Goal: Task Accomplishment & Management: Use online tool/utility

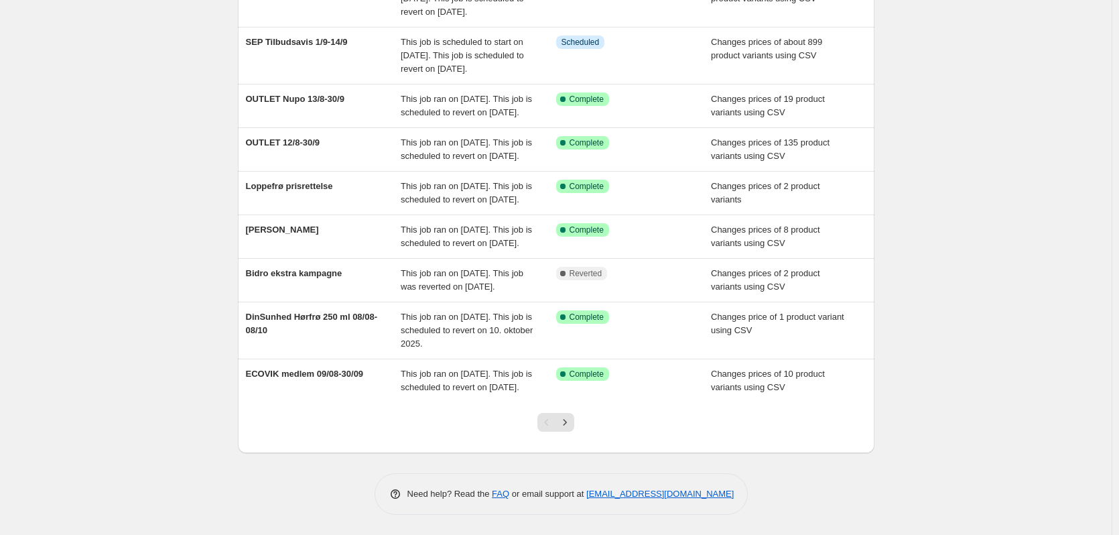
scroll to position [316, 0]
click at [565, 425] on icon "Next" at bounding box center [564, 421] width 13 height 13
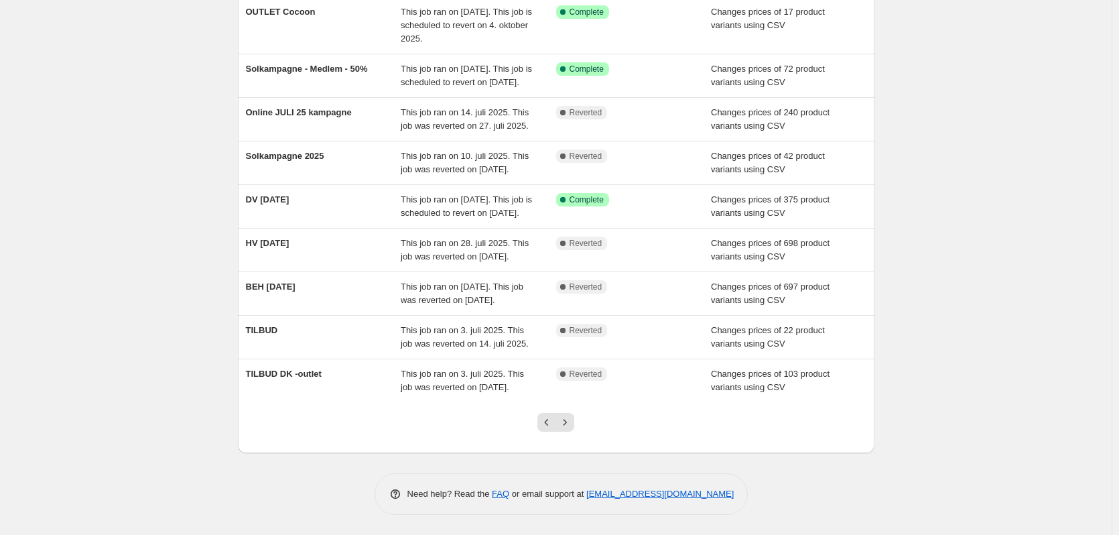
scroll to position [263, 0]
click at [567, 429] on button "Next" at bounding box center [564, 422] width 19 height 19
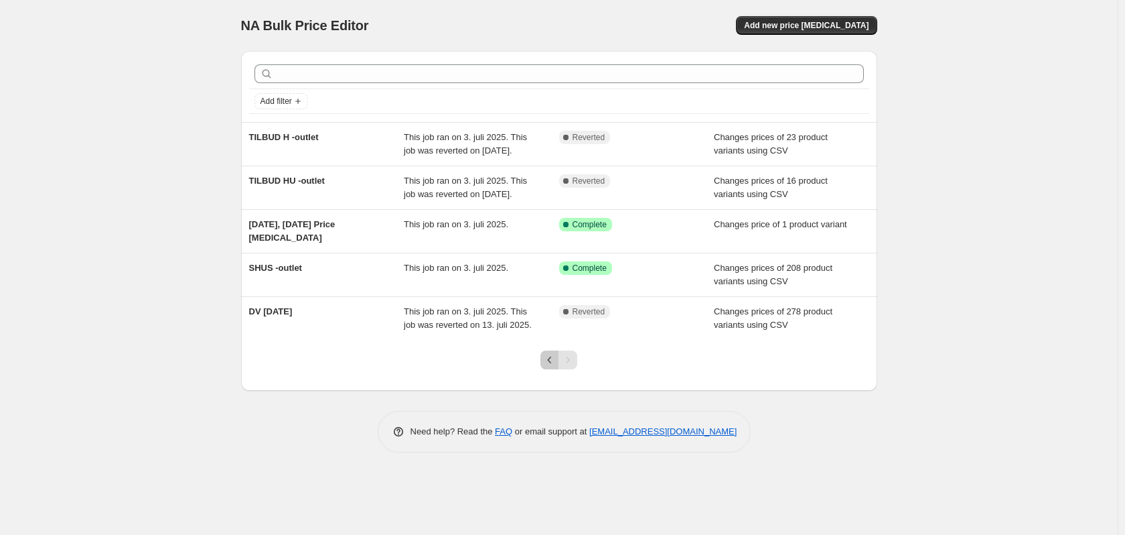
click at [551, 366] on icon "Previous" at bounding box center [549, 359] width 13 height 13
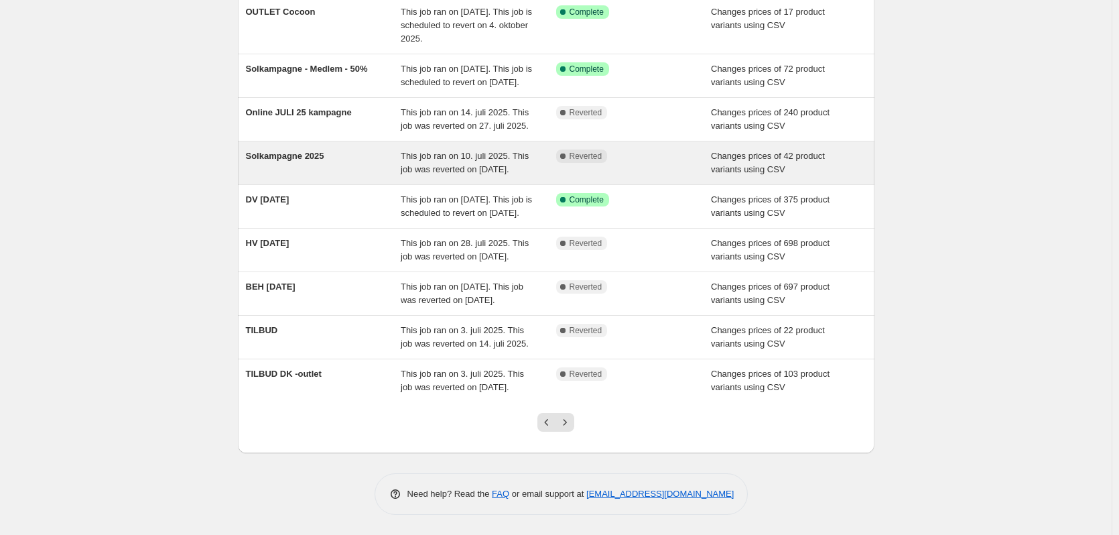
scroll to position [263, 0]
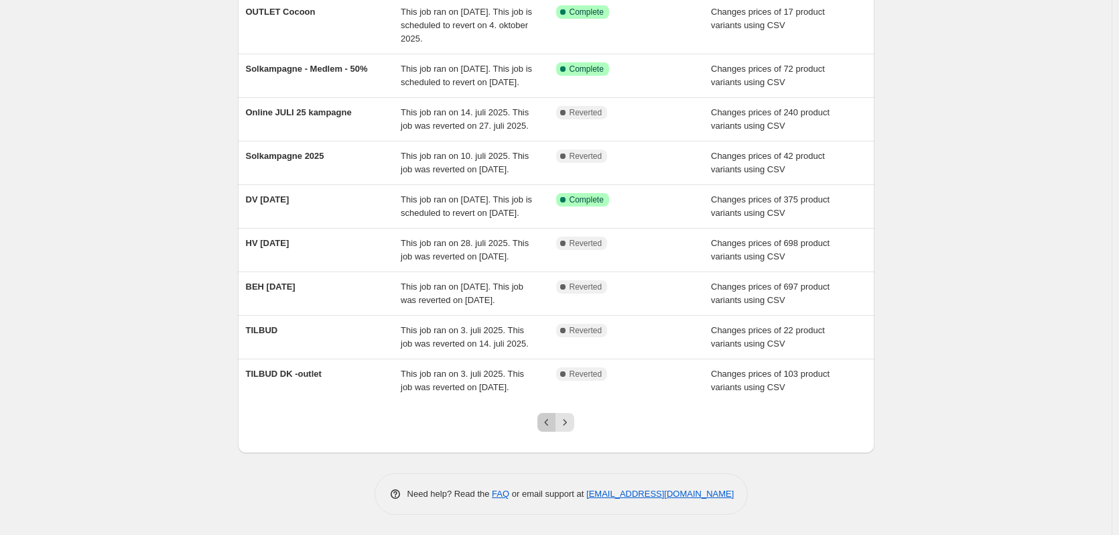
click at [545, 423] on icon "Previous" at bounding box center [546, 421] width 13 height 13
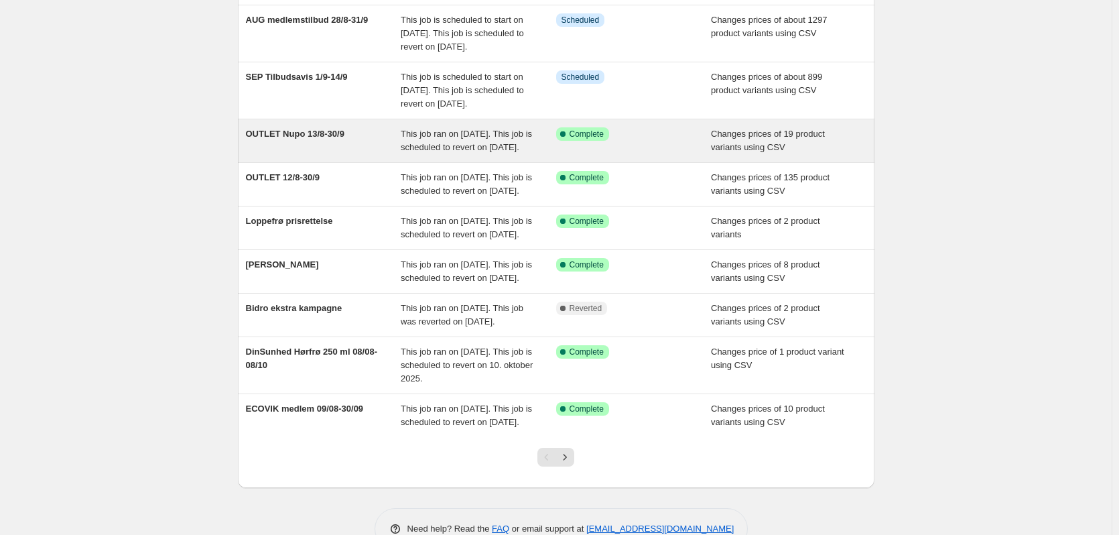
scroll to position [201, 0]
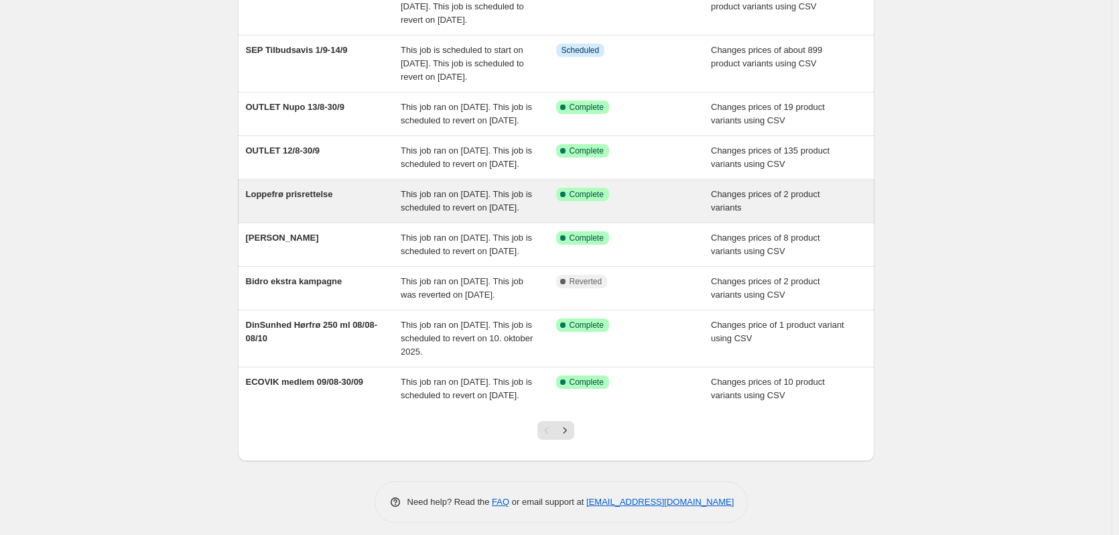
click at [486, 212] on span "This job ran on [DATE]. This job is scheduled to revert on [DATE]." at bounding box center [466, 200] width 131 height 23
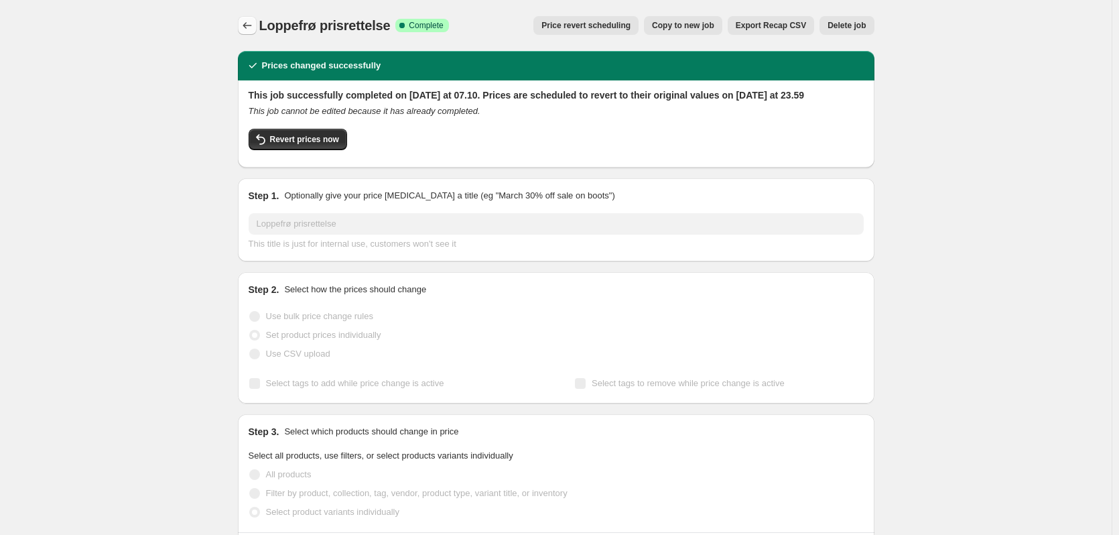
click at [245, 25] on icon "Price change jobs" at bounding box center [246, 25] width 13 height 13
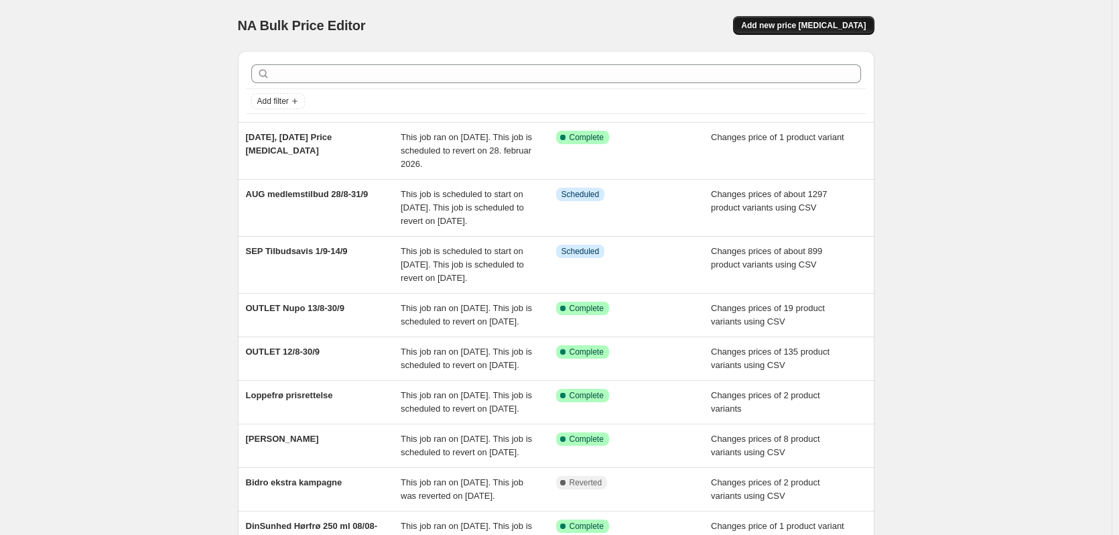
click at [825, 26] on span "Add new price [MEDICAL_DATA]" at bounding box center [803, 25] width 125 height 11
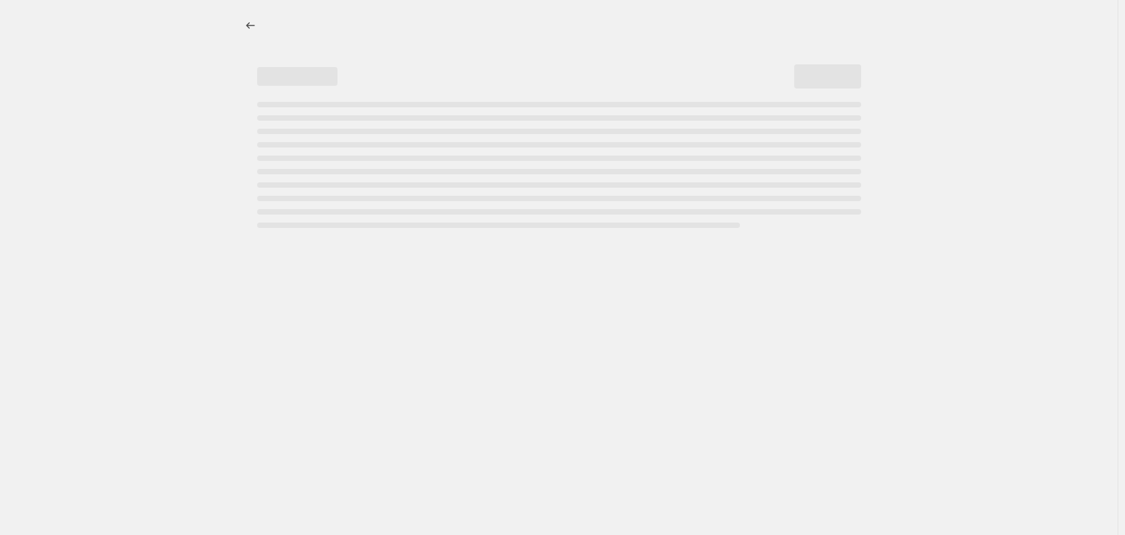
select select "percentage"
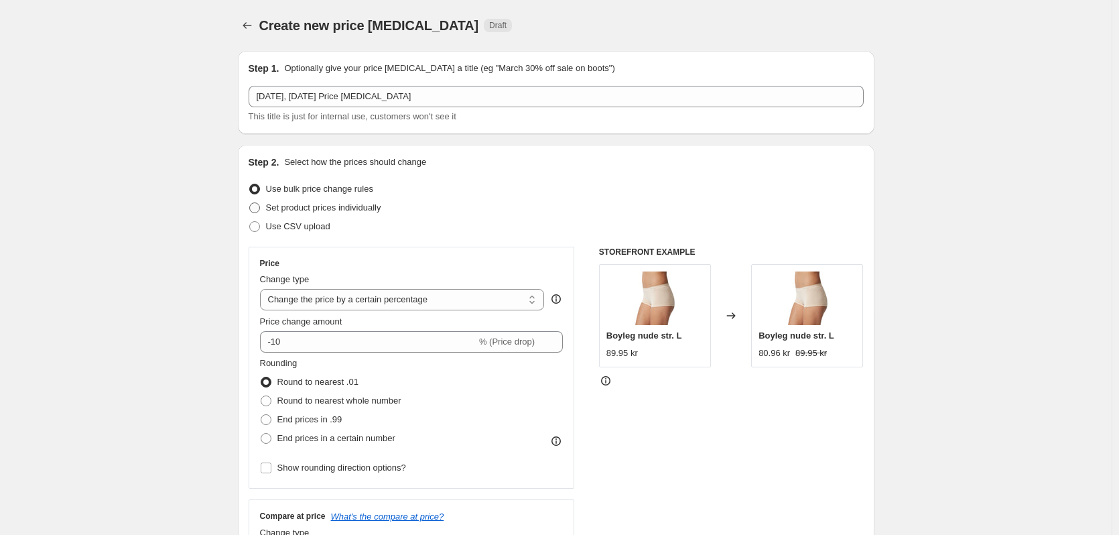
click at [340, 208] on span "Set product prices individually" at bounding box center [323, 207] width 115 height 10
click at [250, 203] on input "Set product prices individually" at bounding box center [249, 202] width 1 height 1
radio input "true"
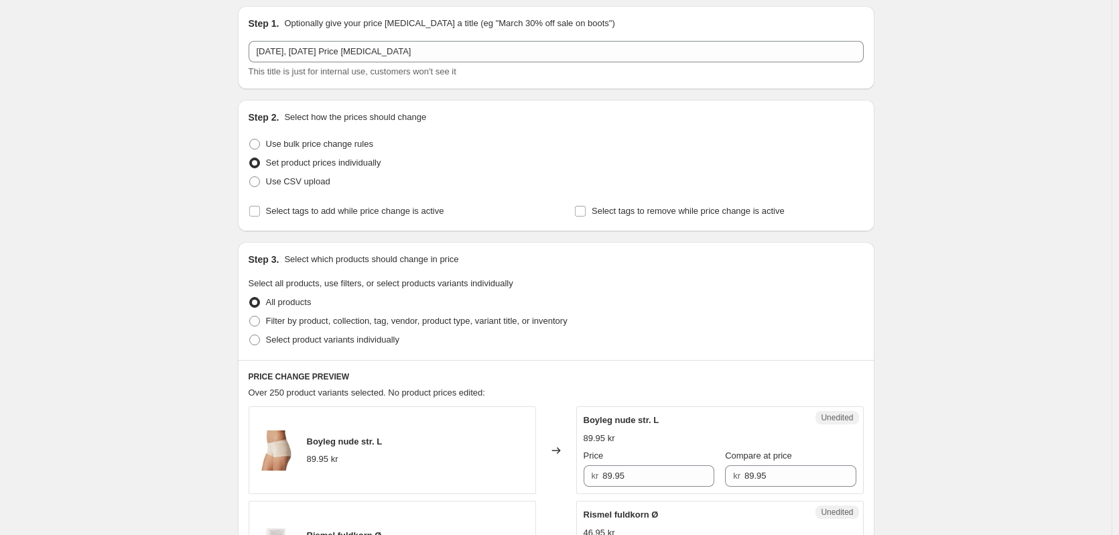
scroll to position [134, 0]
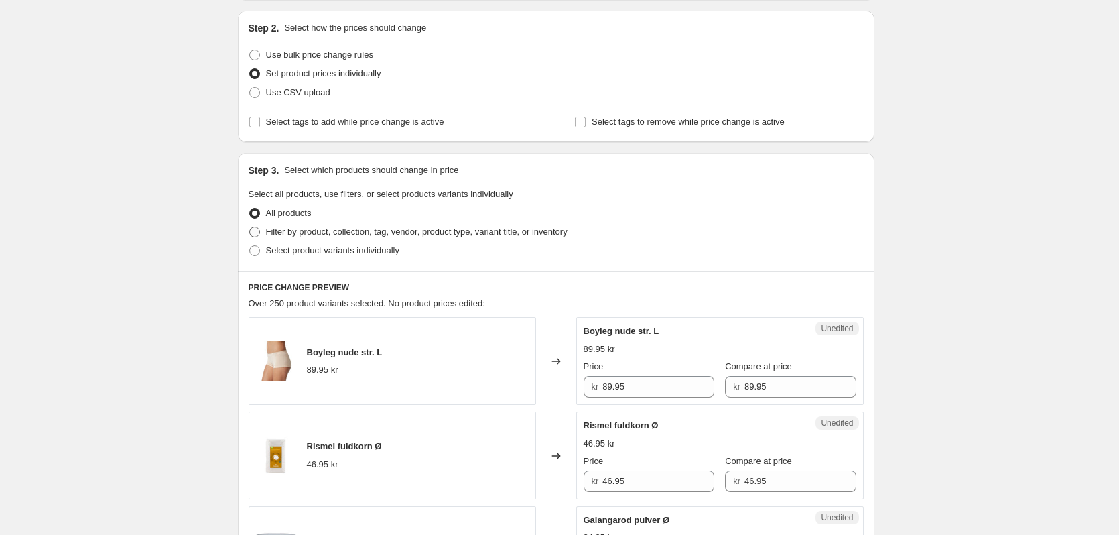
click at [297, 231] on span "Filter by product, collection, tag, vendor, product type, variant title, or inv…" at bounding box center [416, 231] width 301 height 10
click at [250, 227] on input "Filter by product, collection, tag, vendor, product type, variant title, or inv…" at bounding box center [249, 226] width 1 height 1
radio input "true"
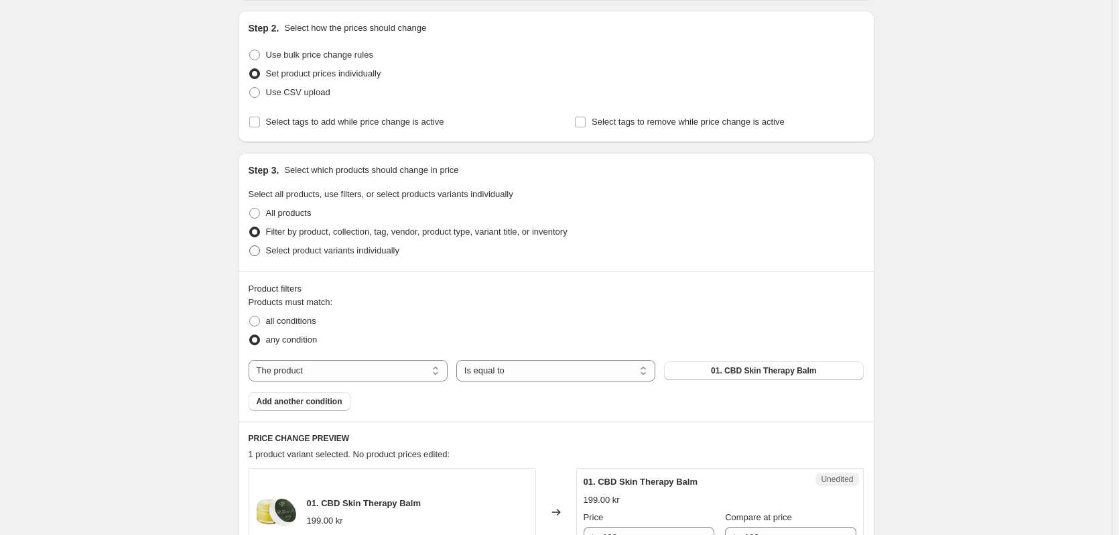
click at [314, 250] on span "Select product variants individually" at bounding box center [332, 250] width 133 height 10
click at [250, 246] on input "Select product variants individually" at bounding box center [249, 245] width 1 height 1
radio input "true"
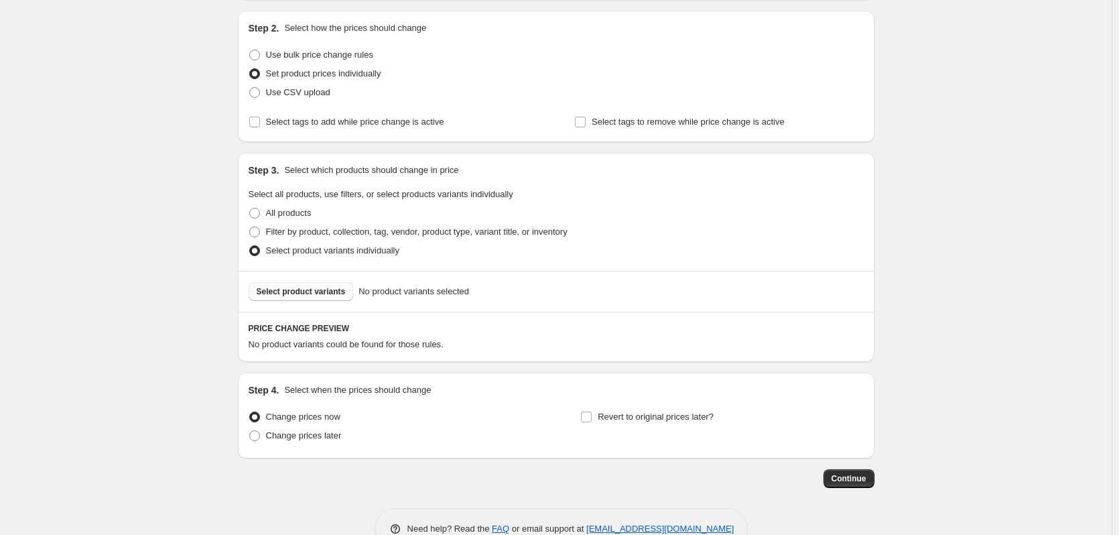
click at [316, 293] on span "Select product variants" at bounding box center [301, 291] width 89 height 11
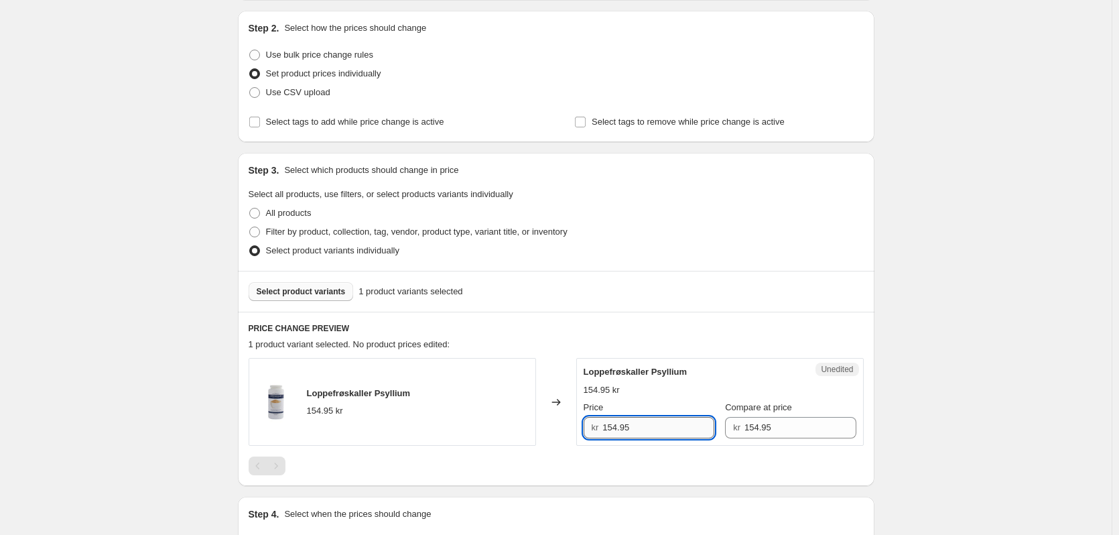
click at [648, 430] on input "154.95" at bounding box center [658, 427] width 112 height 21
drag, startPoint x: 648, startPoint y: 429, endPoint x: 563, endPoint y: 427, distance: 84.4
click at [563, 427] on div "Loppefrøskaller Psyllium 154.95 kr Changed to Unedited Loppefrøskaller Psyllium…" at bounding box center [556, 402] width 615 height 88
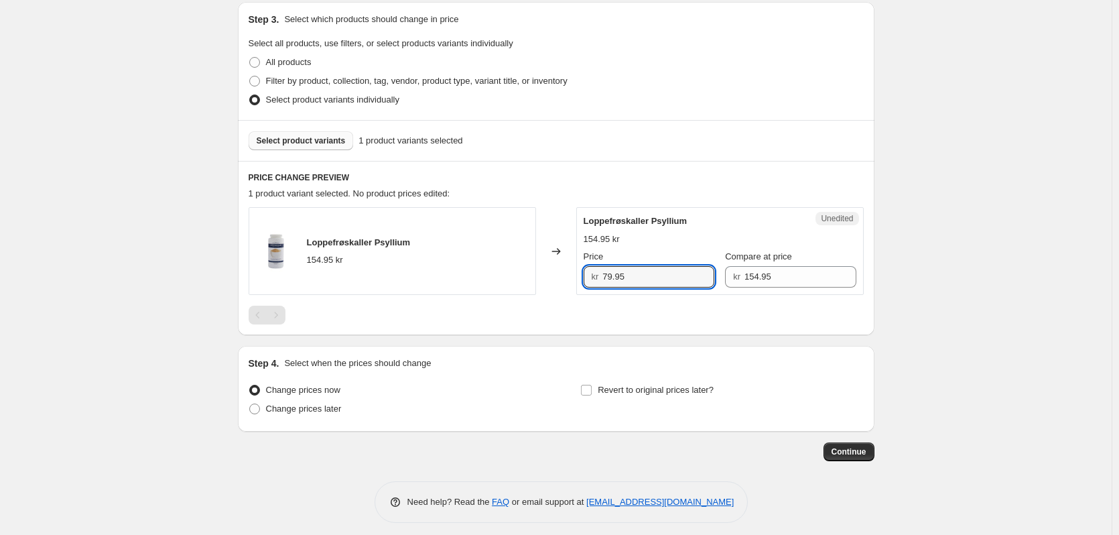
scroll to position [293, 0]
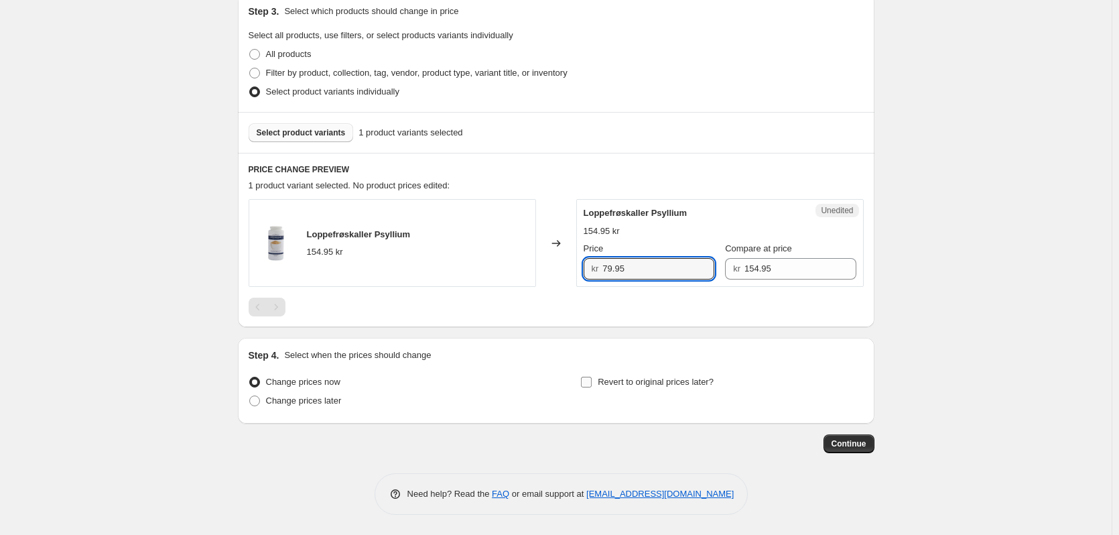
type input "79.95"
click at [592, 381] on input "Revert to original prices later?" at bounding box center [586, 381] width 11 height 11
checkbox input "true"
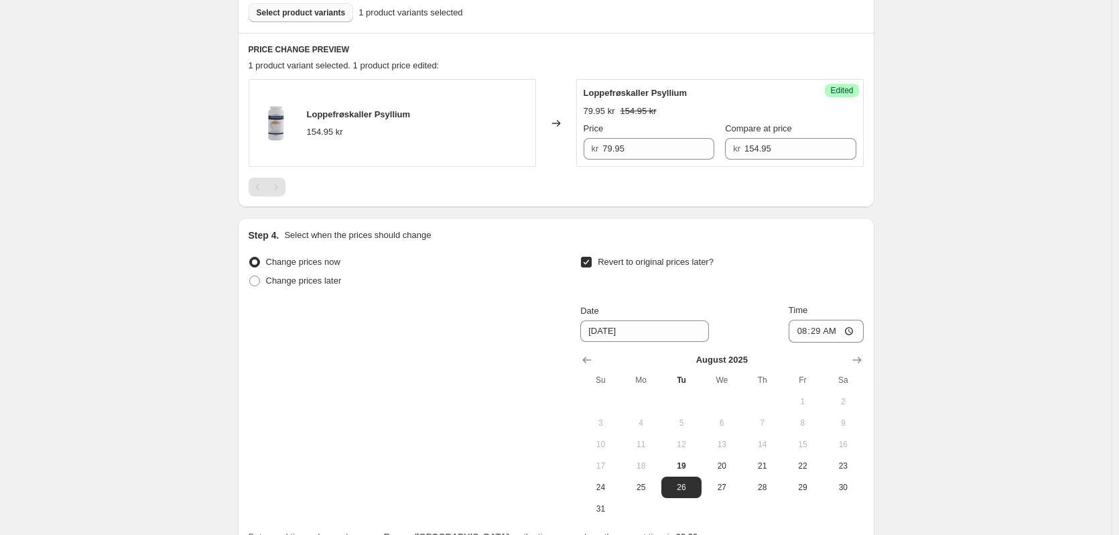
scroll to position [494, 0]
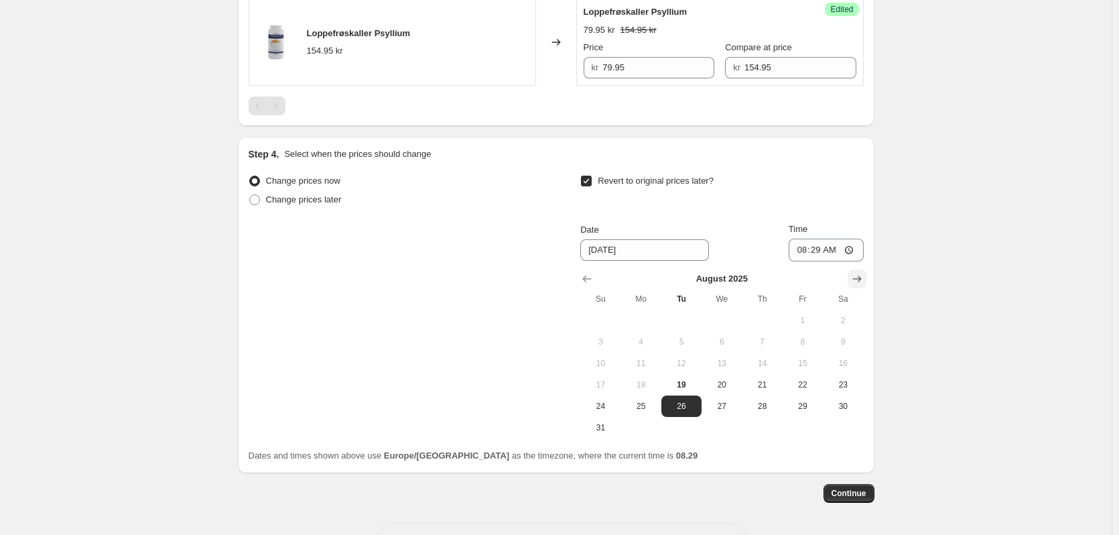
click at [859, 281] on icon "Show next month, September 2025" at bounding box center [856, 278] width 13 height 13
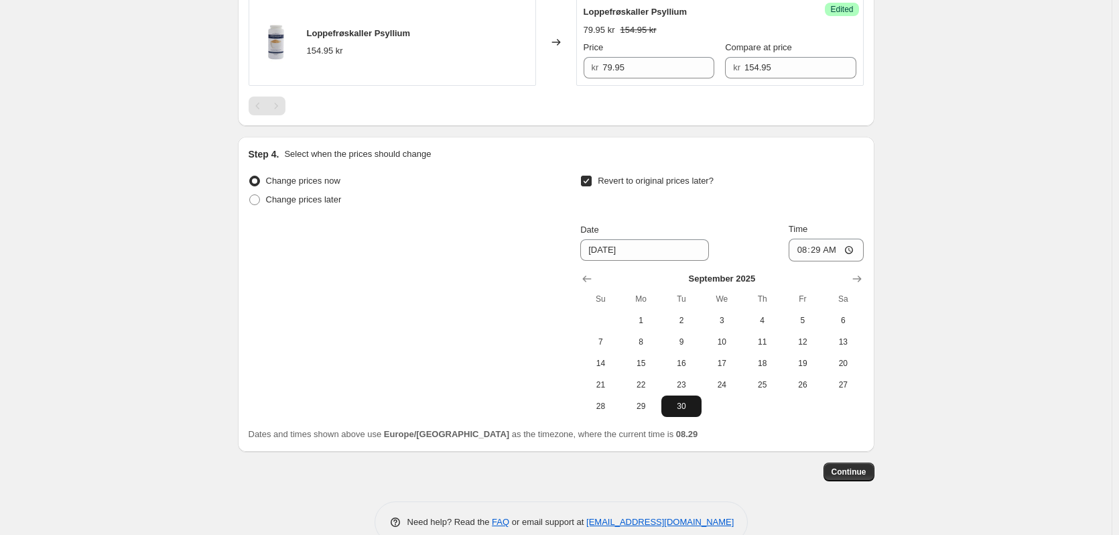
click at [688, 413] on button "30" at bounding box center [681, 405] width 40 height 21
click at [835, 251] on input "08:29" at bounding box center [825, 249] width 75 height 23
click at [851, 251] on input "08:29" at bounding box center [825, 249] width 75 height 23
click at [768, 243] on div "Date [DATE] Time 08:29" at bounding box center [721, 241] width 283 height 39
click at [852, 274] on button "Show next month, October 2025" at bounding box center [856, 278] width 19 height 19
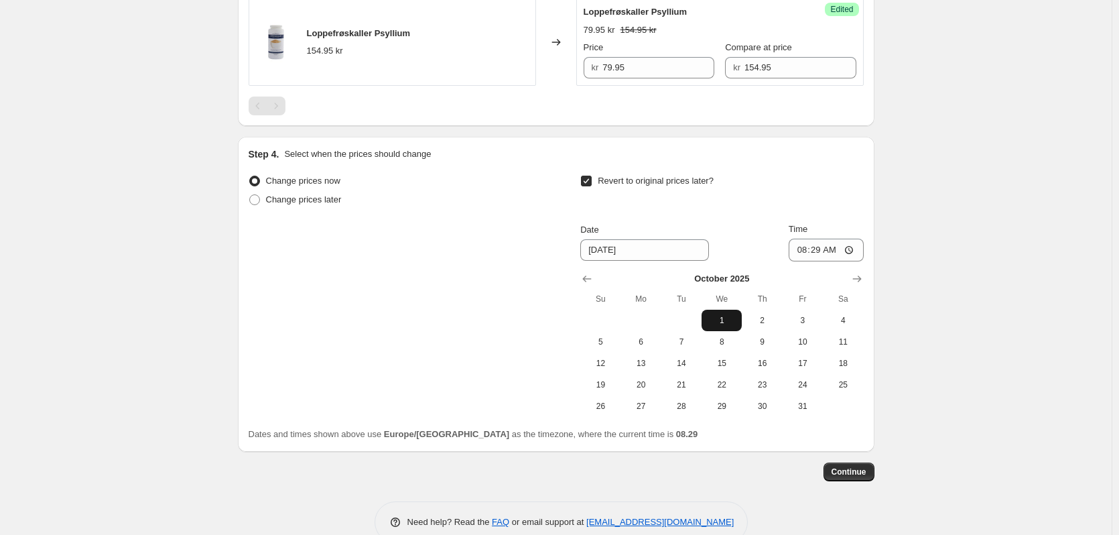
click at [721, 316] on span "1" at bounding box center [721, 320] width 29 height 11
type input "[DATE]"
click at [842, 251] on input "08:29" at bounding box center [825, 249] width 75 height 23
click at [849, 249] on input "08:29" at bounding box center [825, 249] width 75 height 23
type input "00:01"
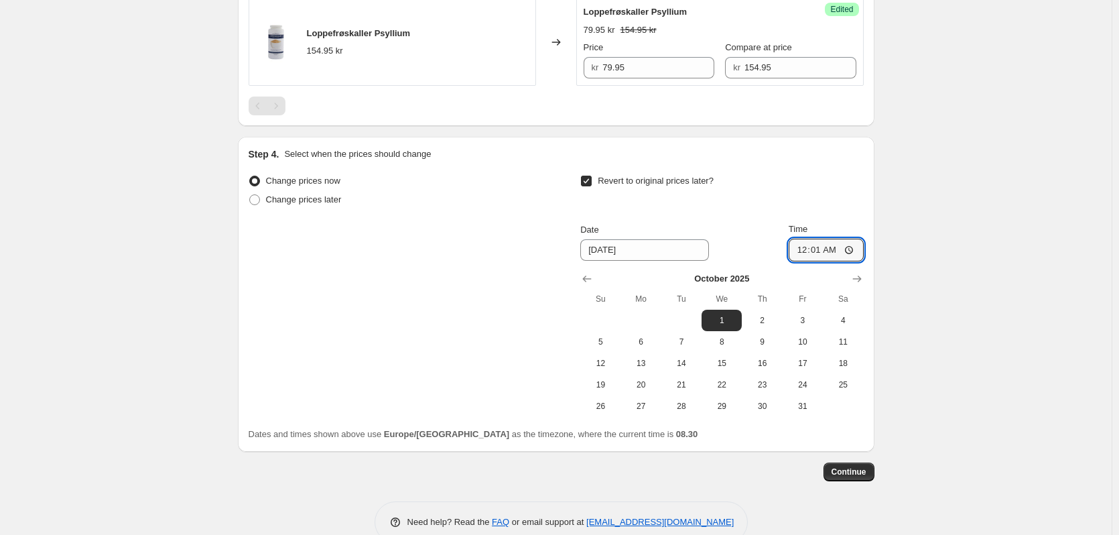
click at [509, 361] on div "Change prices now Change prices later Revert to original prices later? Date [DA…" at bounding box center [556, 293] width 615 height 245
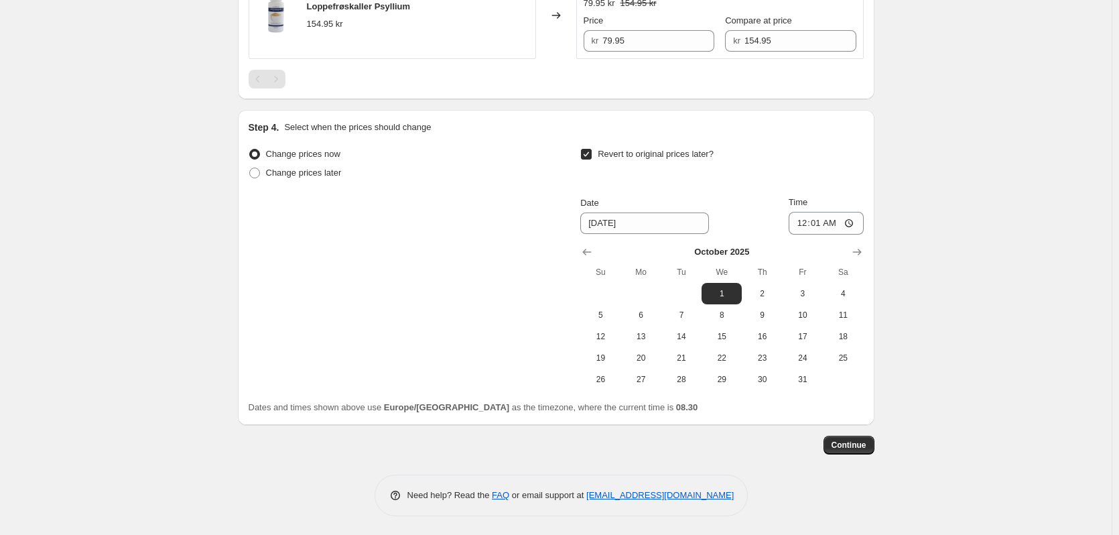
scroll to position [522, 0]
click at [856, 441] on span "Continue" at bounding box center [848, 443] width 35 height 11
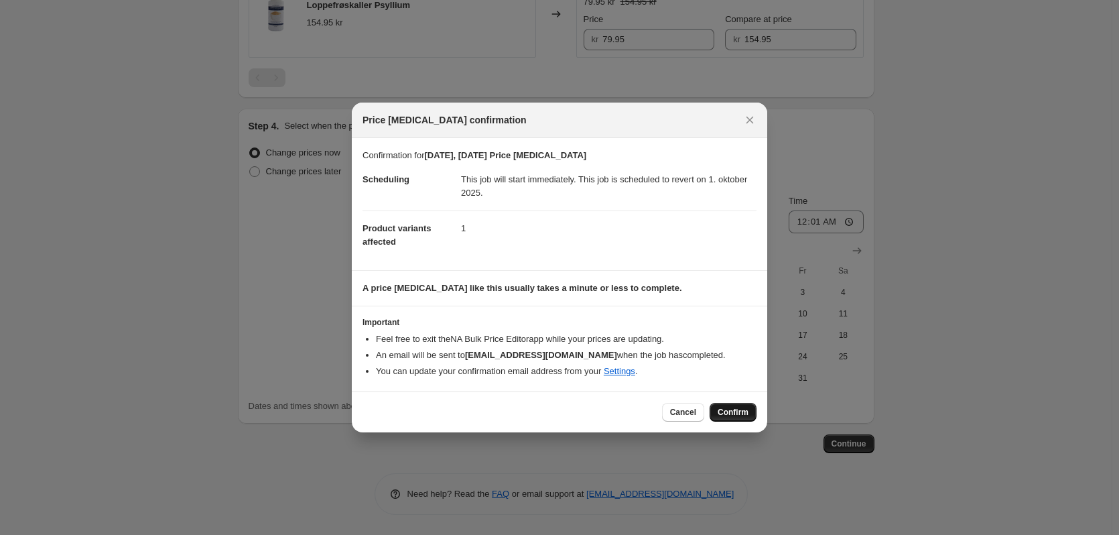
click at [742, 412] on span "Confirm" at bounding box center [732, 412] width 31 height 11
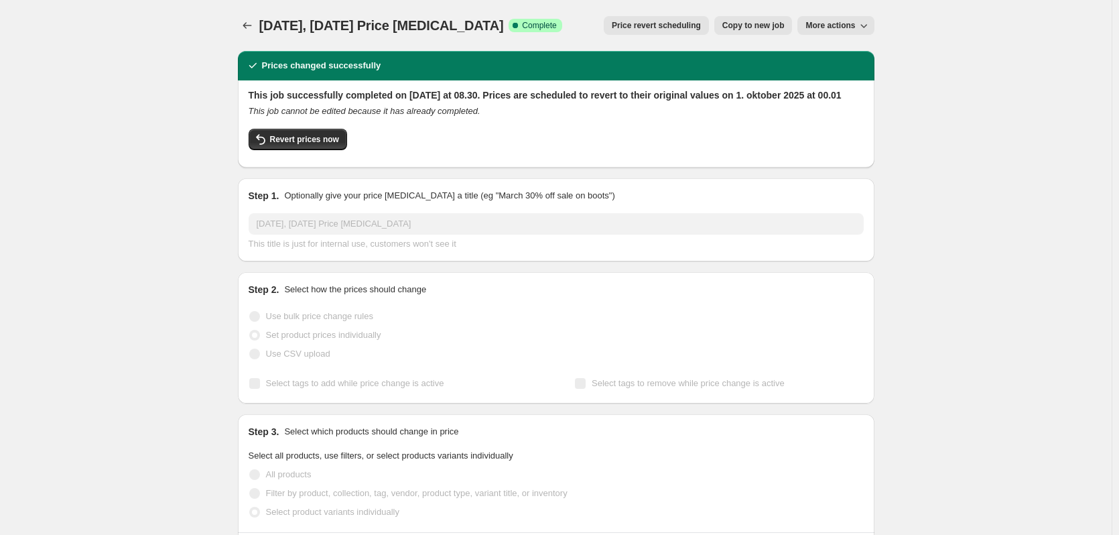
click at [866, 23] on icon "button" at bounding box center [863, 25] width 13 height 13
click at [670, 26] on span "Price revert scheduling" at bounding box center [656, 25] width 89 height 11
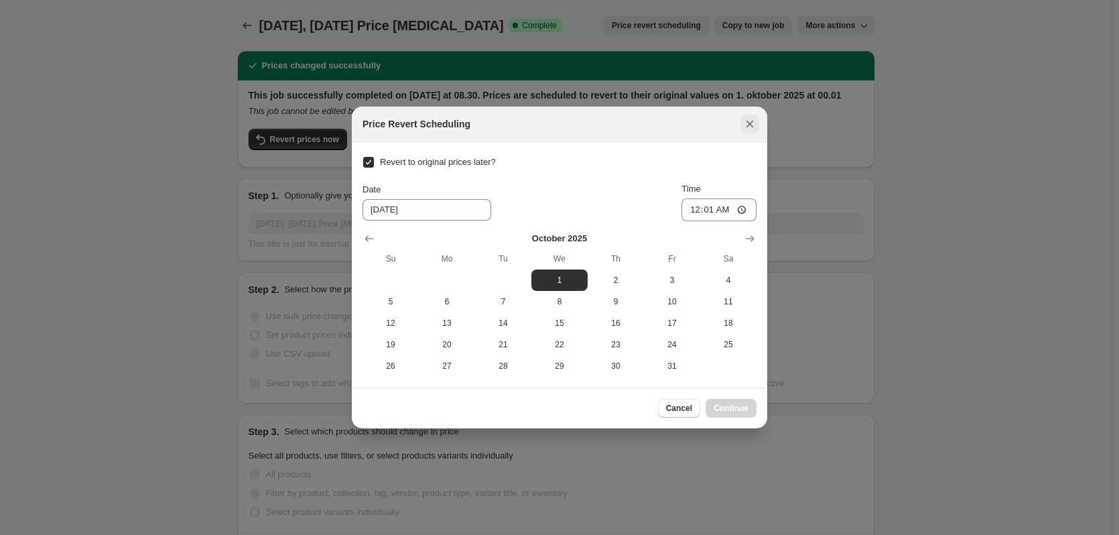
click at [749, 127] on icon "Close" at bounding box center [749, 123] width 13 height 13
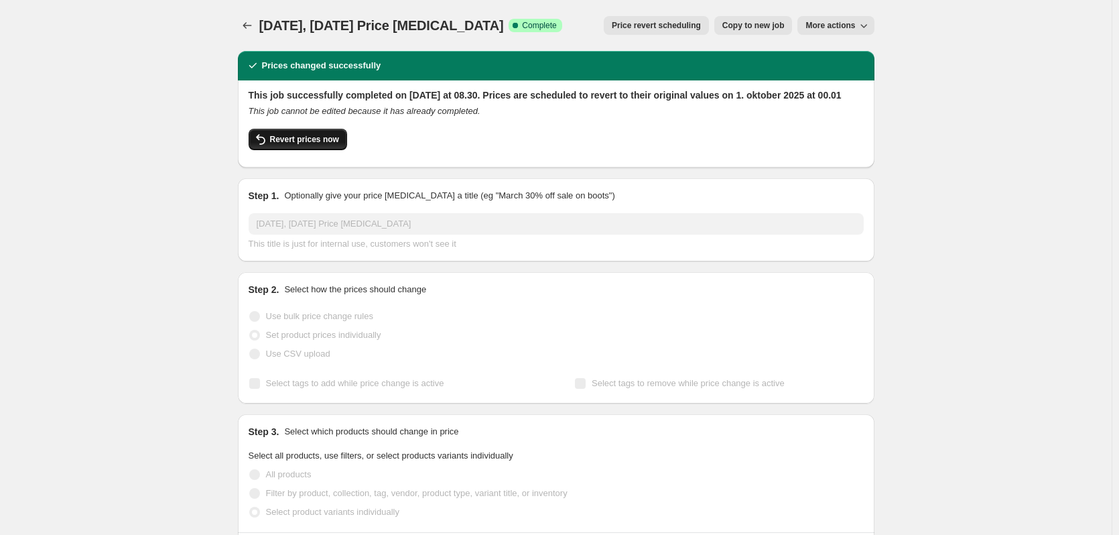
click at [299, 145] on span "Revert prices now" at bounding box center [304, 139] width 69 height 11
checkbox input "false"
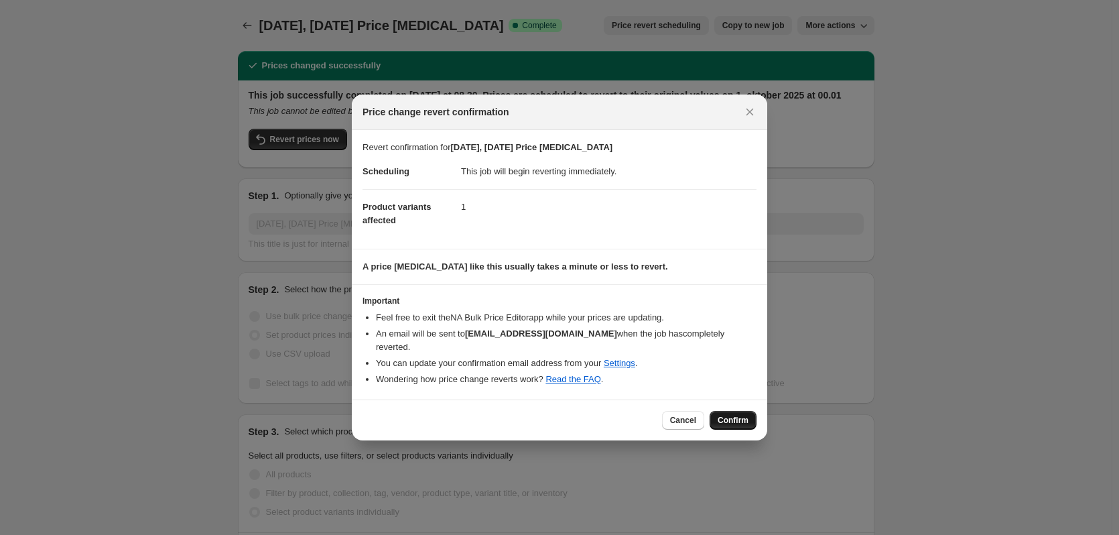
click at [734, 419] on button "Confirm" at bounding box center [732, 420] width 47 height 19
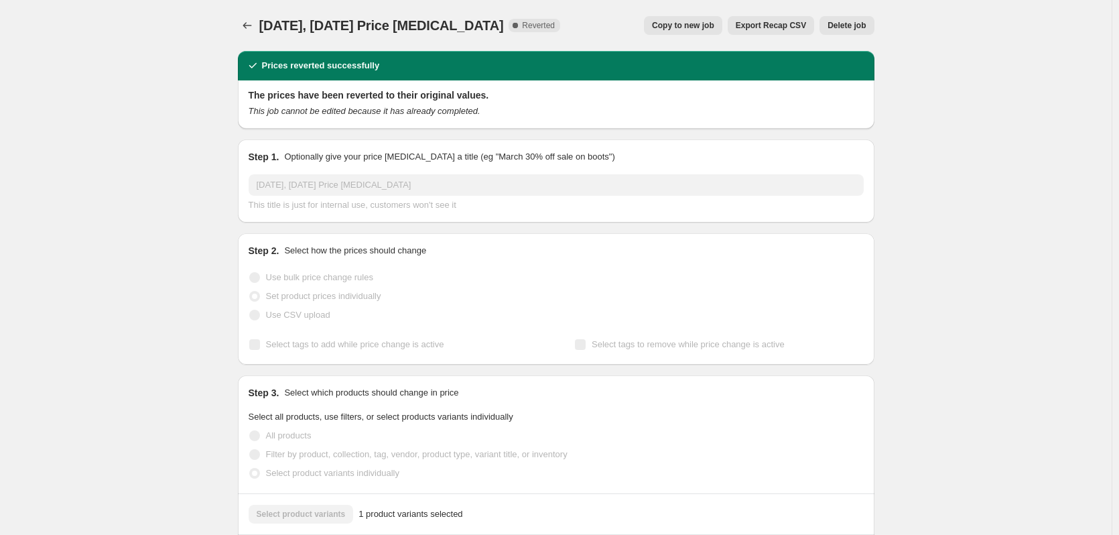
click at [839, 25] on span "Delete job" at bounding box center [846, 25] width 38 height 11
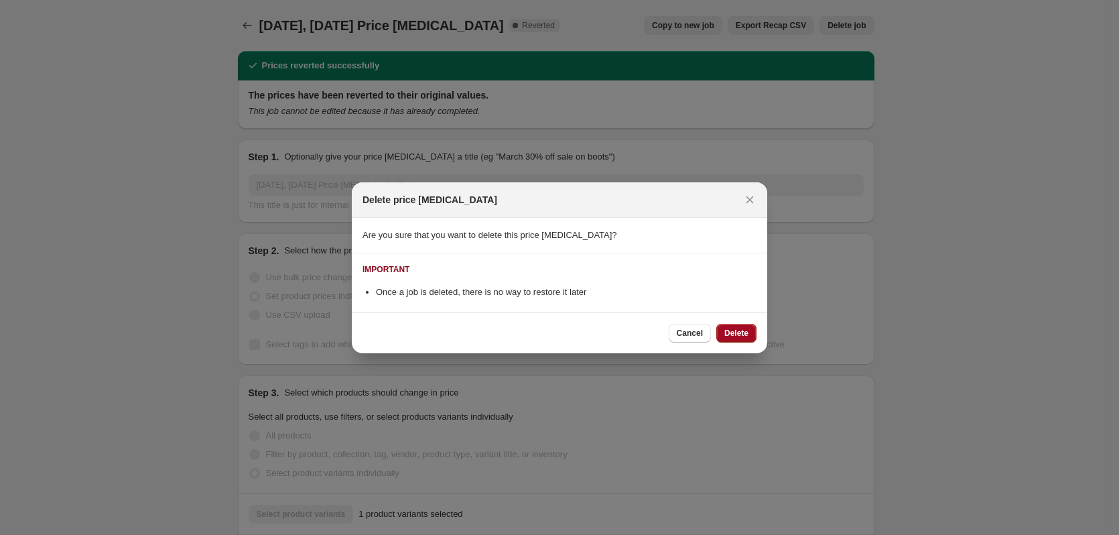
click at [740, 332] on span "Delete" at bounding box center [736, 333] width 24 height 11
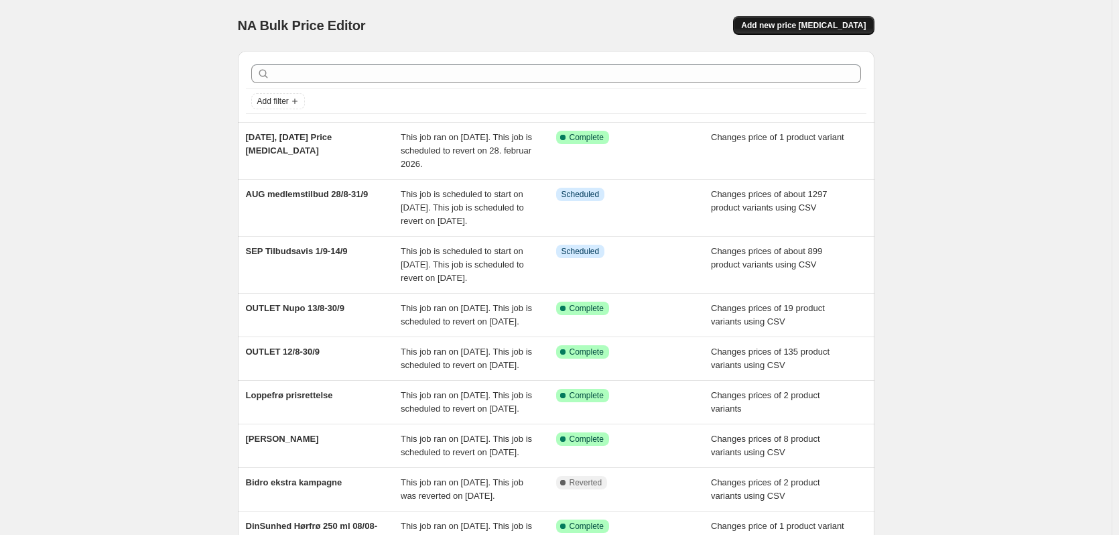
click at [827, 19] on button "Add new price [MEDICAL_DATA]" at bounding box center [803, 25] width 141 height 19
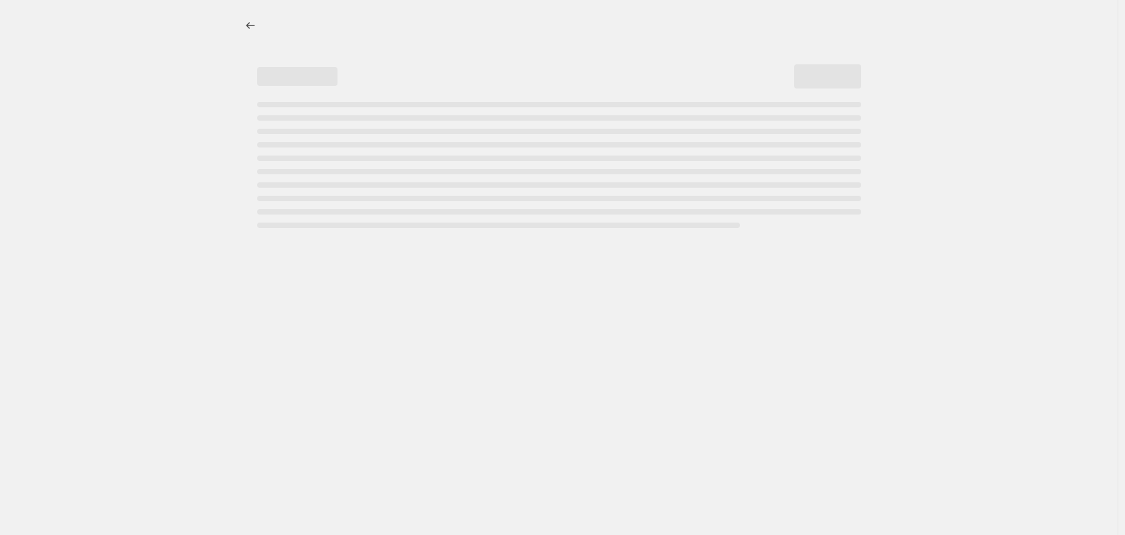
select select "percentage"
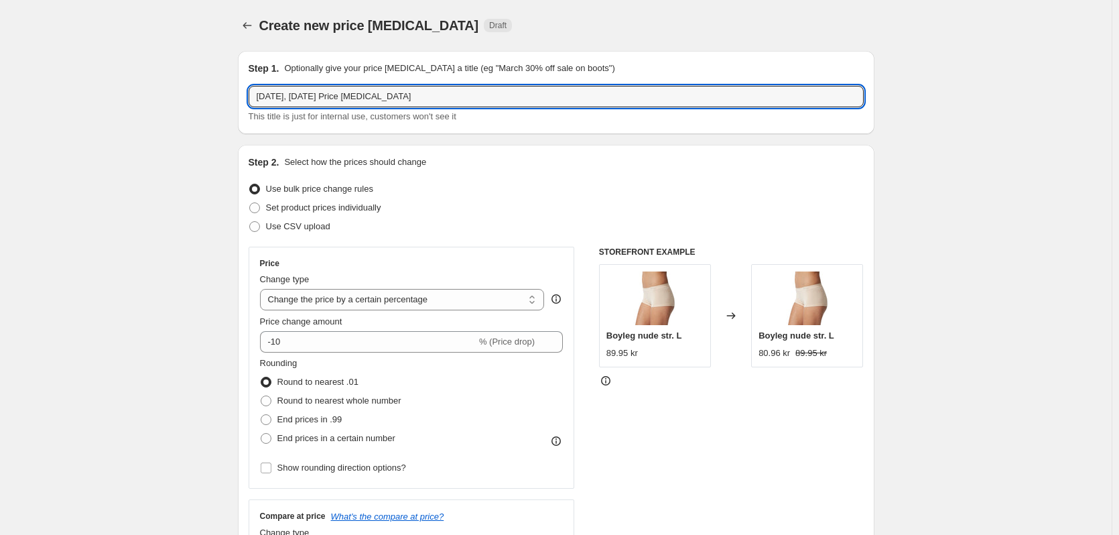
drag, startPoint x: 458, startPoint y: 95, endPoint x: 182, endPoint y: 90, distance: 275.4
type input "Loppefrøskaller på medlemstilbud"
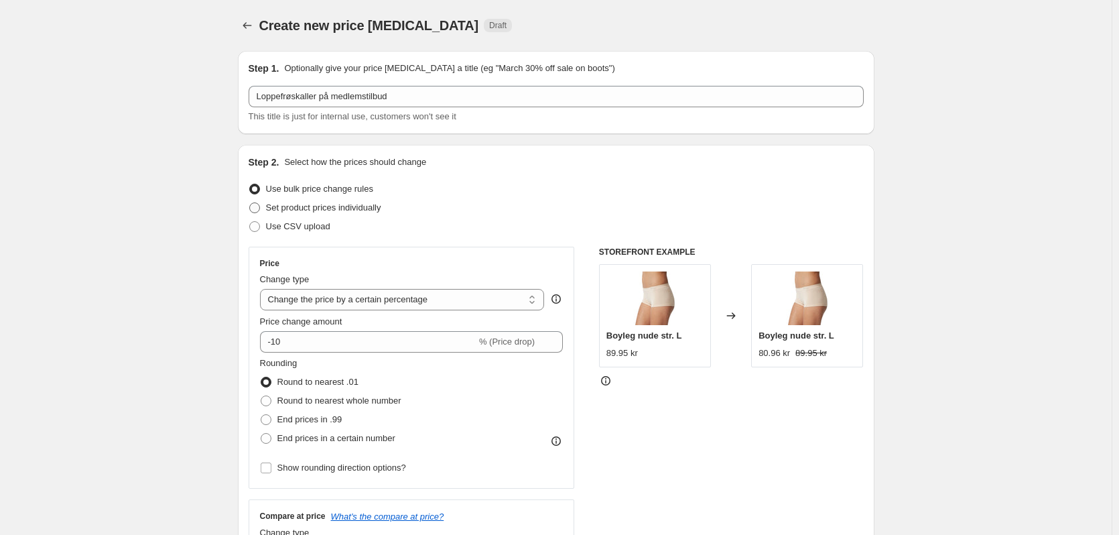
click at [334, 212] on span "Set product prices individually" at bounding box center [323, 207] width 115 height 10
click at [250, 203] on input "Set product prices individually" at bounding box center [249, 202] width 1 height 1
radio input "true"
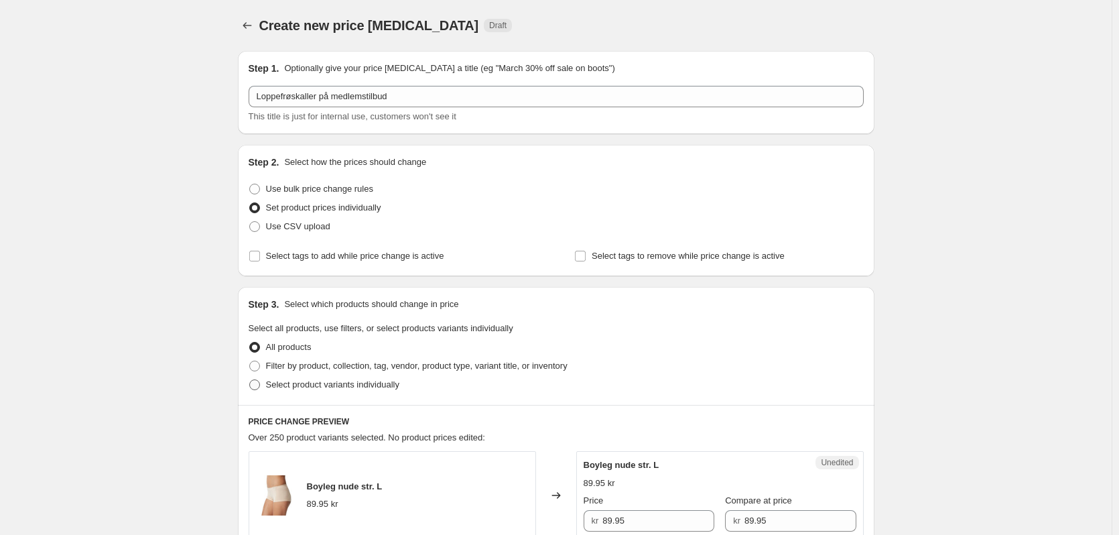
click at [305, 381] on span "Select product variants individually" at bounding box center [332, 384] width 133 height 10
click at [250, 380] on input "Select product variants individually" at bounding box center [249, 379] width 1 height 1
radio input "true"
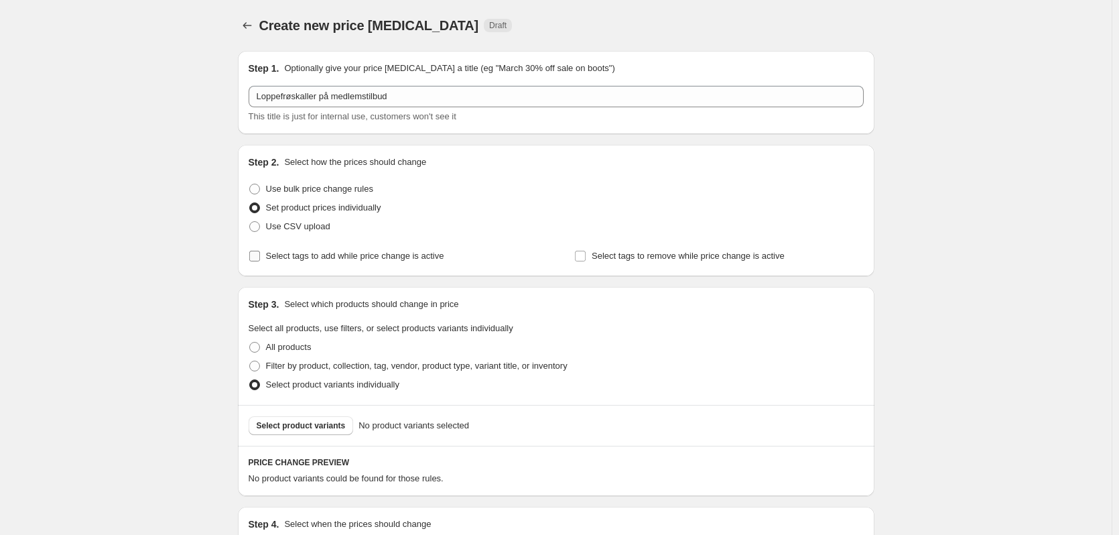
click at [260, 261] on input "Select tags to add while price change is active" at bounding box center [254, 256] width 11 height 11
checkbox input "true"
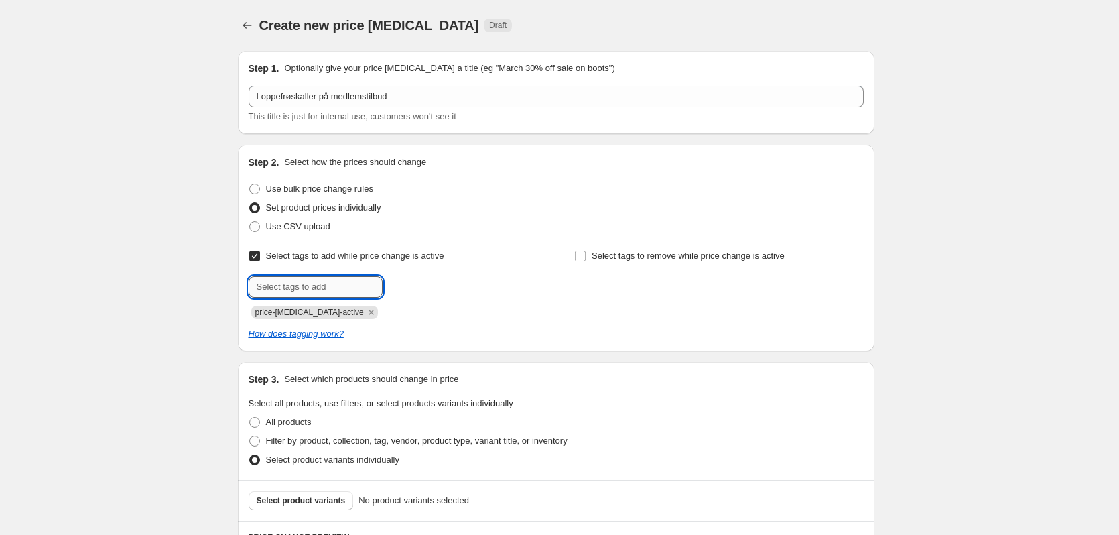
click at [348, 287] on input "text" at bounding box center [316, 286] width 134 height 21
click at [333, 285] on input "text" at bounding box center [316, 286] width 134 height 21
type input "medlemspris"
click at [417, 285] on span "medlemspris" at bounding box center [436, 285] width 50 height 9
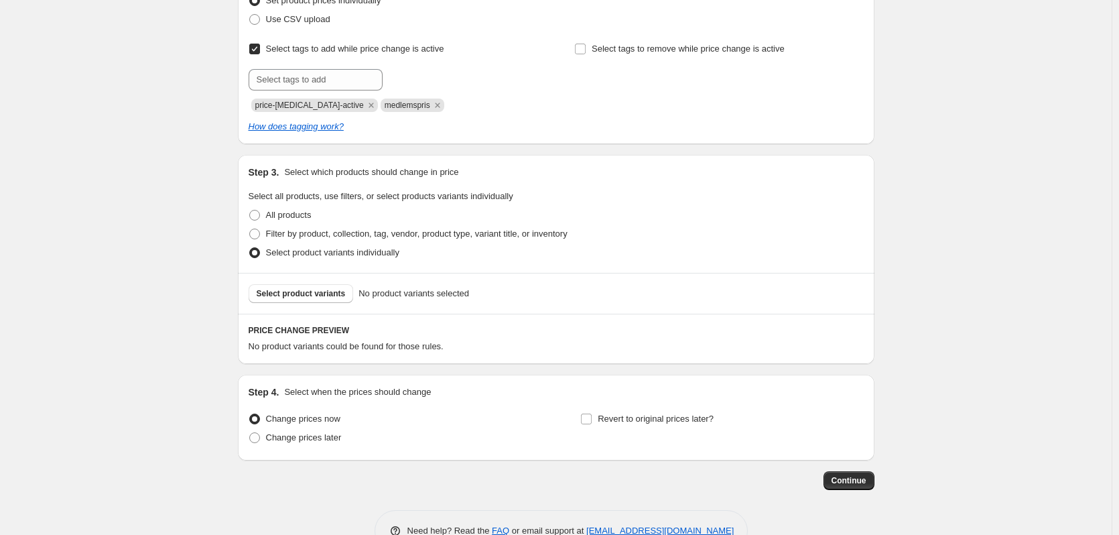
scroll to position [244, 0]
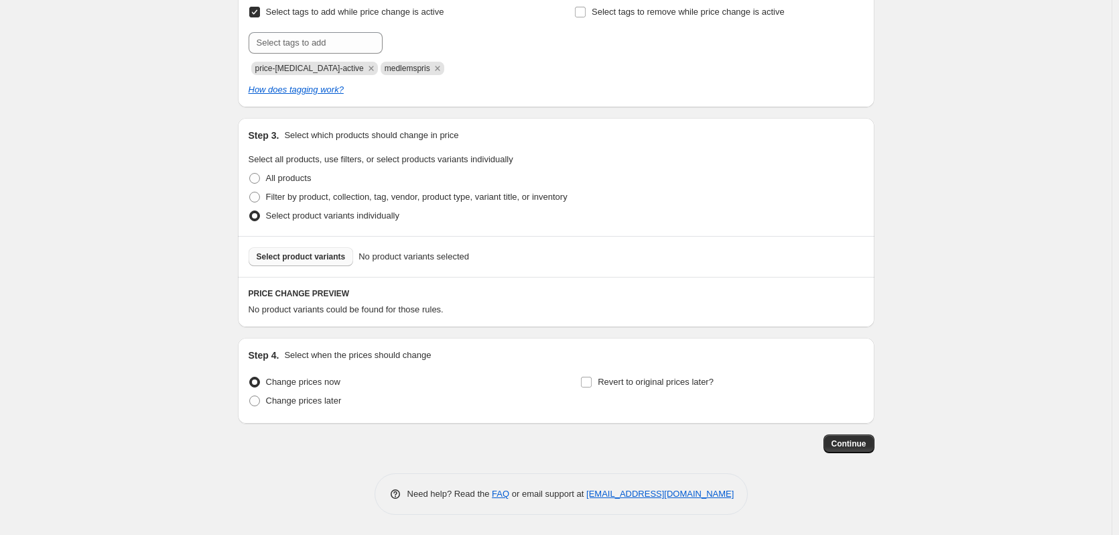
click at [319, 251] on button "Select product variants" at bounding box center [301, 256] width 105 height 19
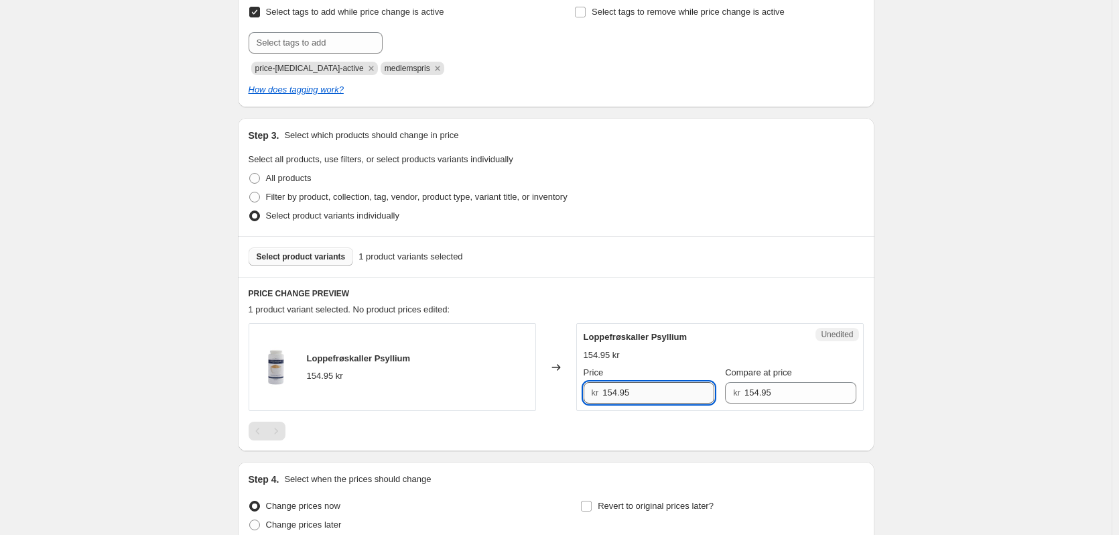
click at [654, 393] on input "154.95" at bounding box center [658, 392] width 112 height 21
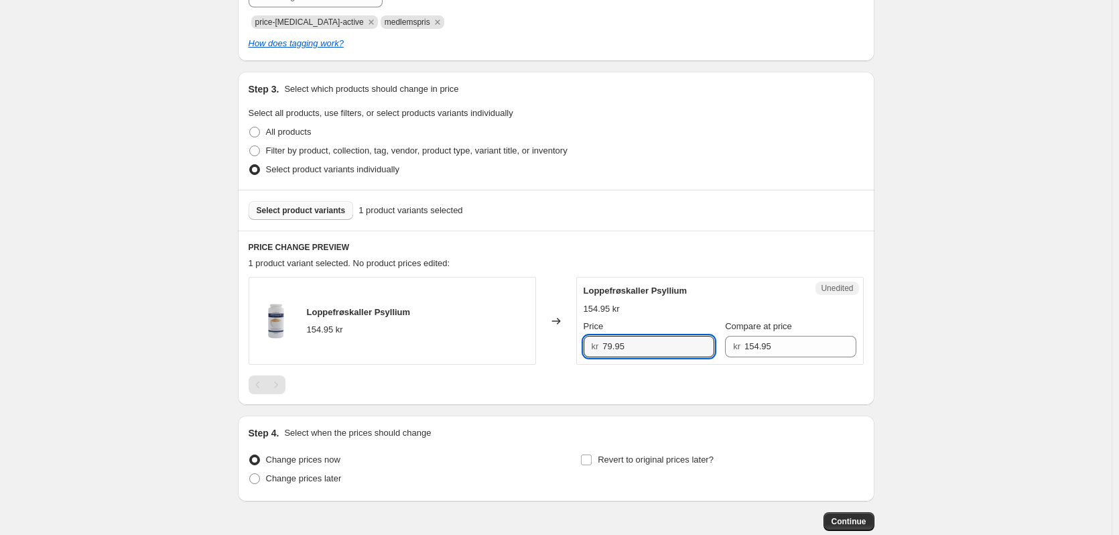
scroll to position [368, 0]
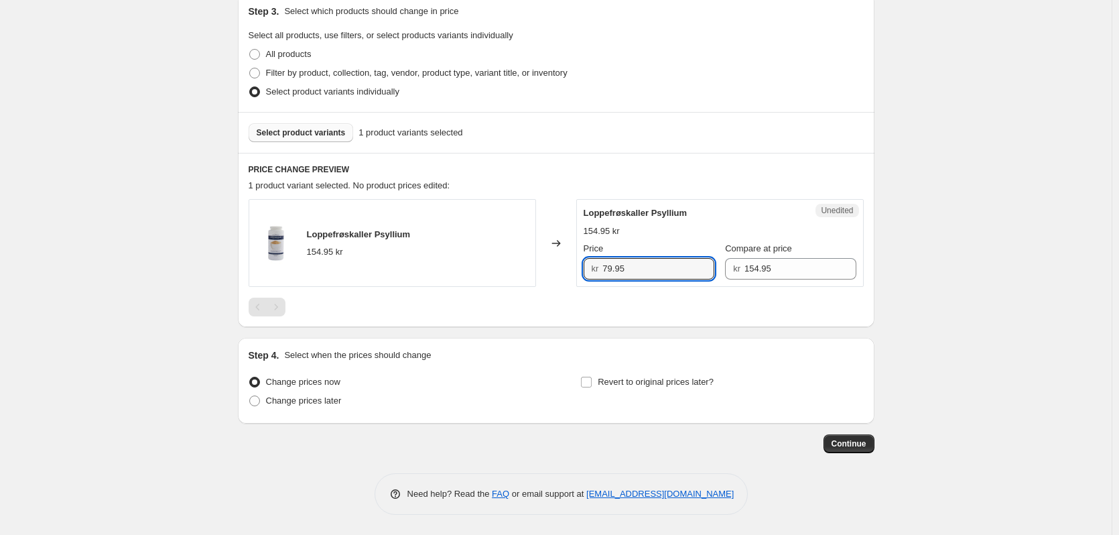
type input "79.95"
click at [586, 383] on input "Revert to original prices later?" at bounding box center [586, 381] width 11 height 11
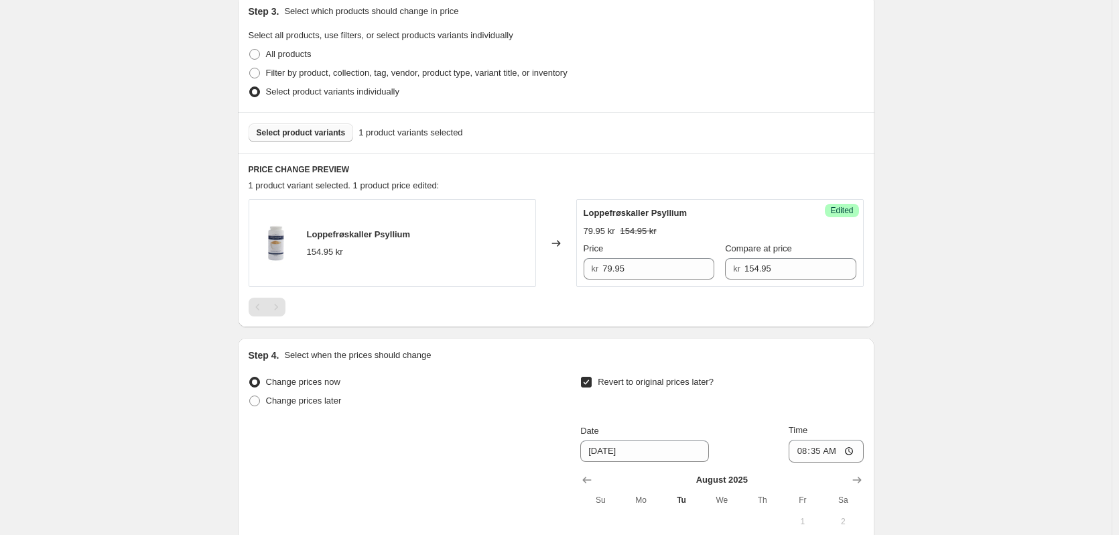
scroll to position [502, 0]
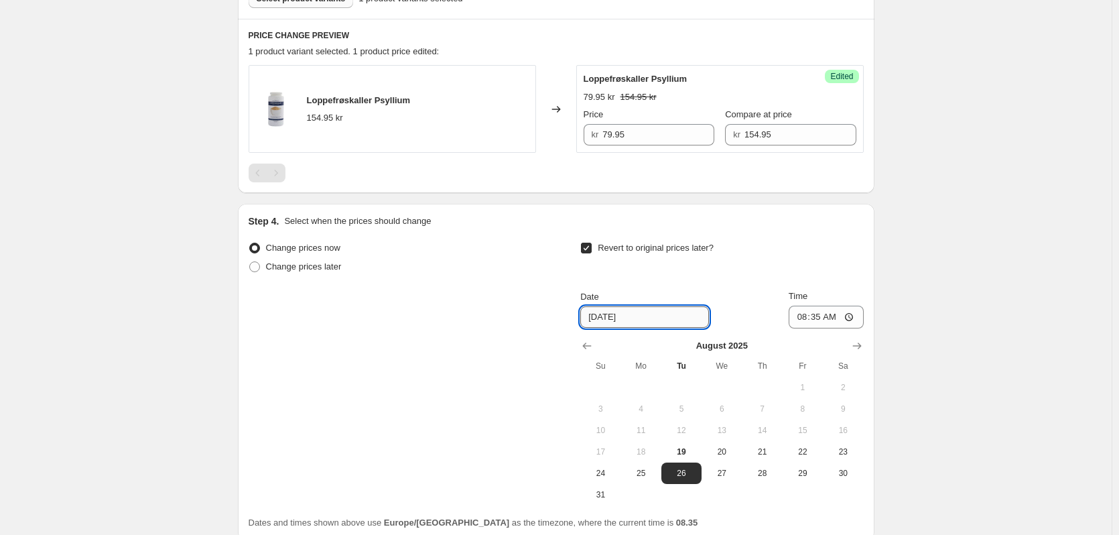
click at [666, 319] on input "[DATE]" at bounding box center [644, 316] width 129 height 21
click at [592, 249] on input "Revert to original prices later?" at bounding box center [586, 248] width 11 height 11
checkbox input "false"
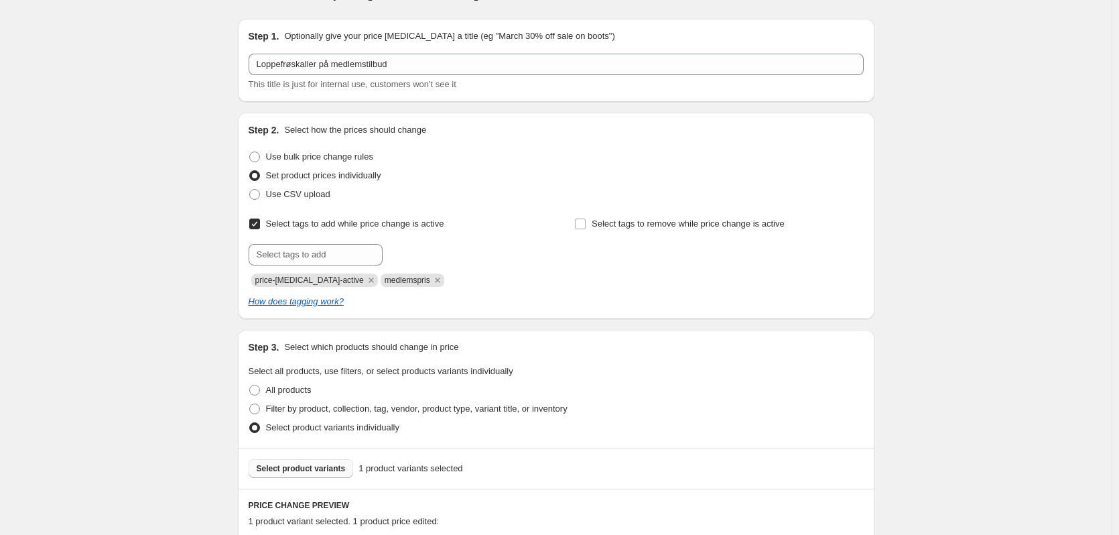
scroll to position [0, 0]
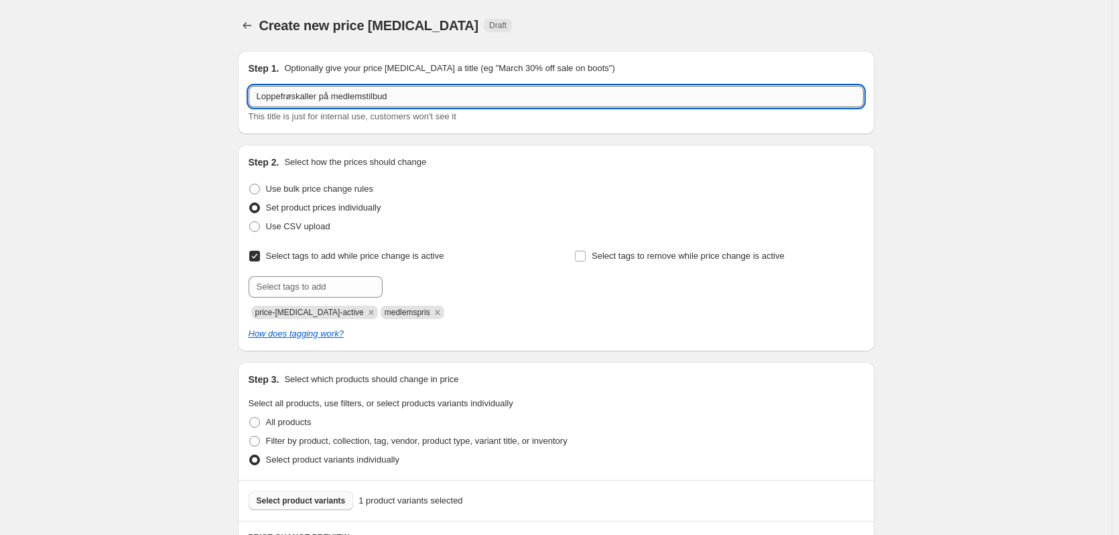
click at [436, 100] on input "Loppefrøskaller på medlemstilbud" at bounding box center [556, 96] width 615 height 21
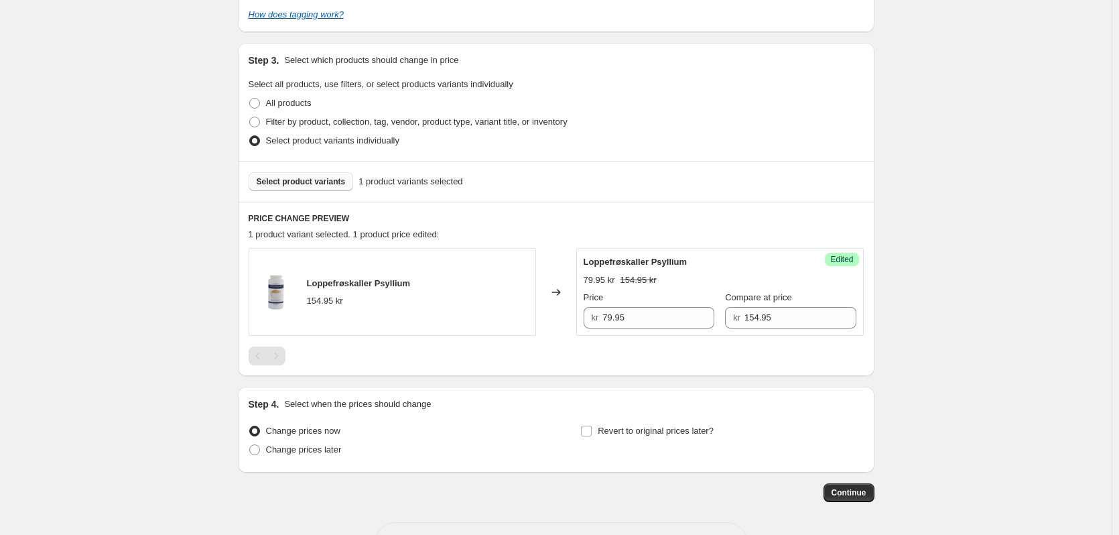
scroll to position [335, 0]
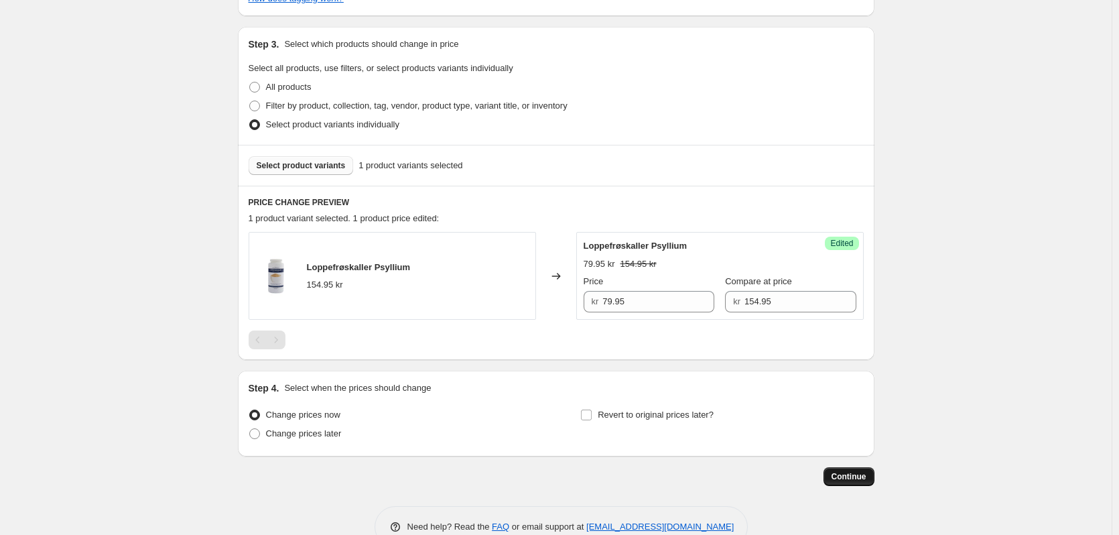
type input "Loppefrøskaller på medlemstilbud -ongoing"
click at [857, 478] on span "Continue" at bounding box center [848, 476] width 35 height 11
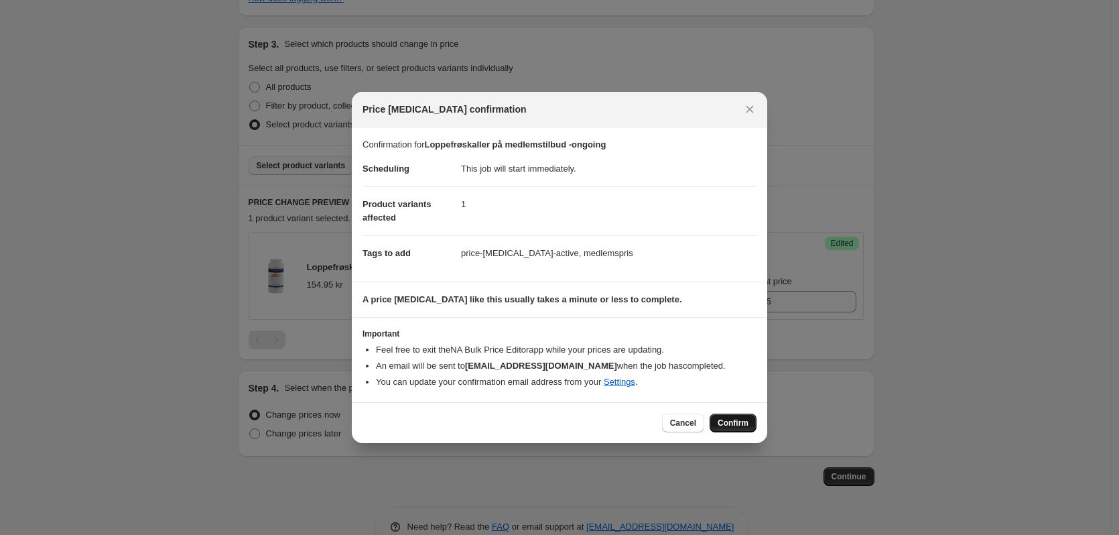
click at [746, 422] on span "Confirm" at bounding box center [732, 422] width 31 height 11
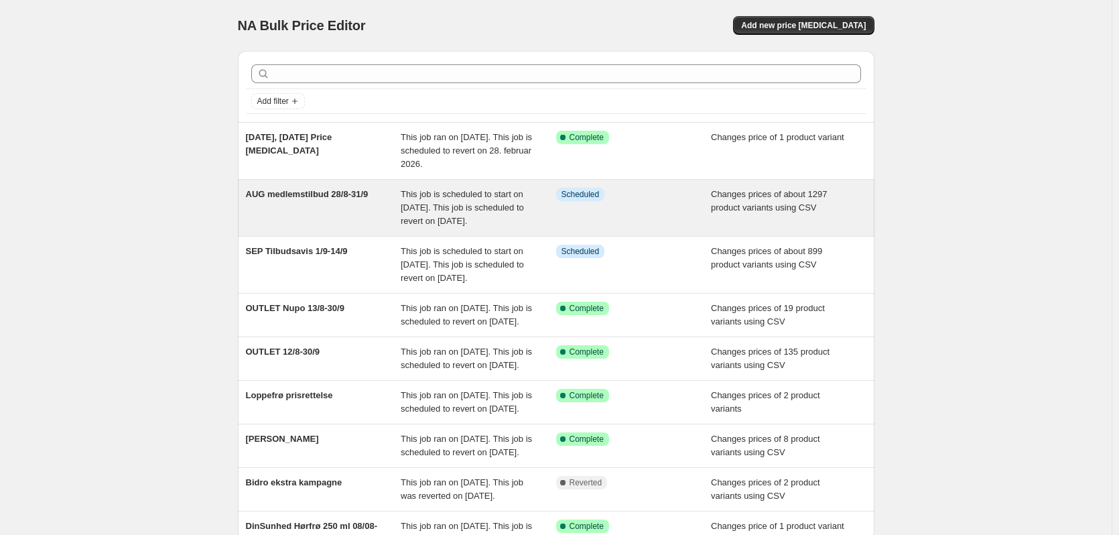
click at [458, 198] on span "This job is scheduled to start on [DATE]. This job is scheduled to revert on [D…" at bounding box center [462, 207] width 123 height 37
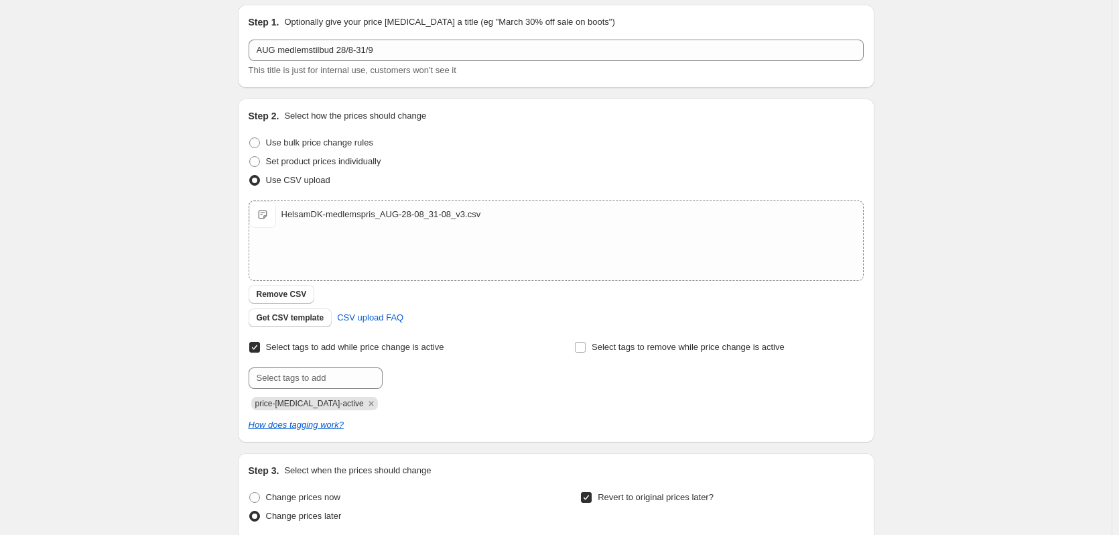
scroll to position [134, 0]
